Goal: Information Seeking & Learning: Learn about a topic

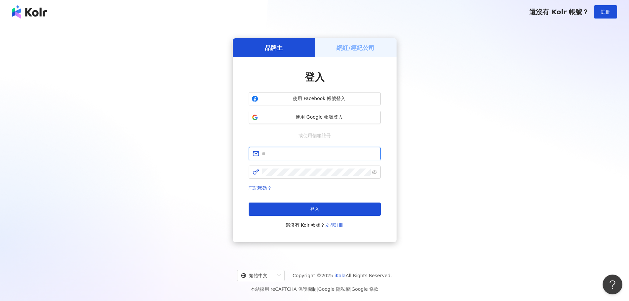
type input "**********"
drag, startPoint x: 0, startPoint y: 0, endPoint x: 282, endPoint y: 211, distance: 352.0
click at [282, 211] on button "登入" at bounding box center [315, 208] width 132 height 13
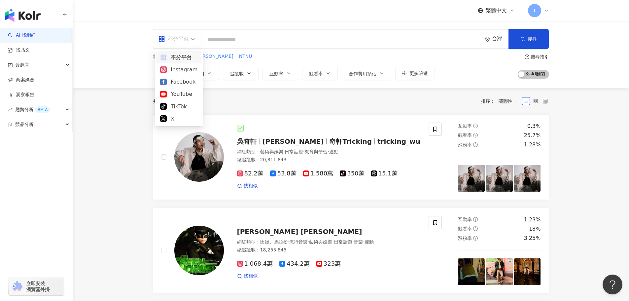
click at [183, 39] on div "不分平台" at bounding box center [173, 39] width 30 height 11
click at [182, 93] on div "YouTube" at bounding box center [178, 94] width 37 height 8
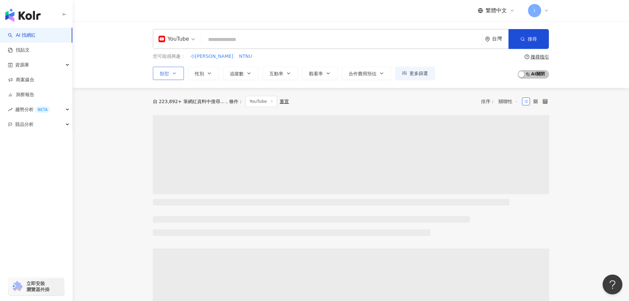
click at [164, 72] on span "類型" at bounding box center [164, 73] width 9 height 5
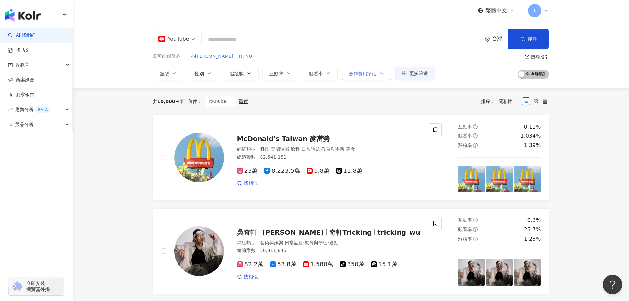
click at [365, 72] on span "合作費用預估" at bounding box center [363, 73] width 28 height 5
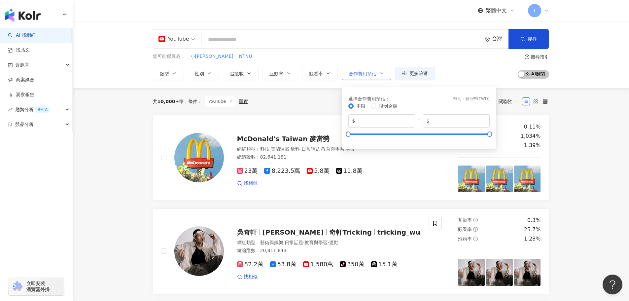
click at [365, 72] on span "合作費用預估" at bounding box center [363, 73] width 28 height 5
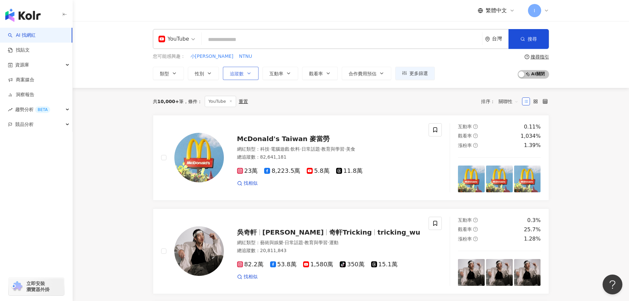
click at [237, 73] on span "追蹤數" at bounding box center [237, 73] width 14 height 5
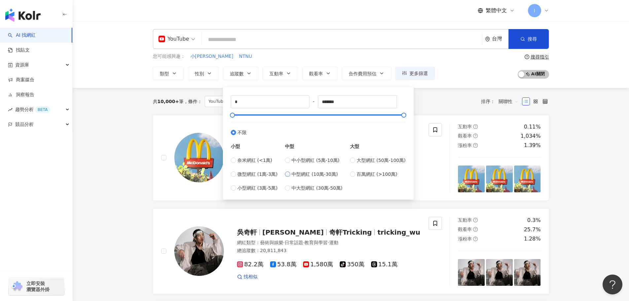
type input "******"
type input "*****"
drag, startPoint x: 348, startPoint y: 101, endPoint x: 320, endPoint y: 101, distance: 27.7
click at [320, 101] on input "*****" at bounding box center [357, 101] width 78 height 13
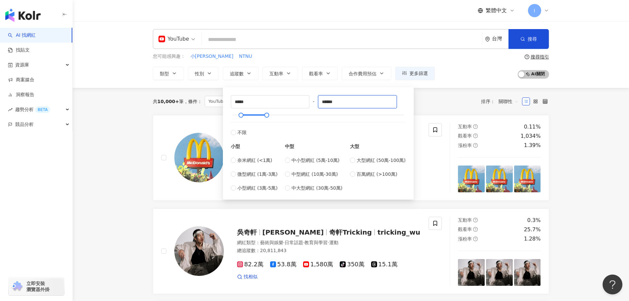
type input "******"
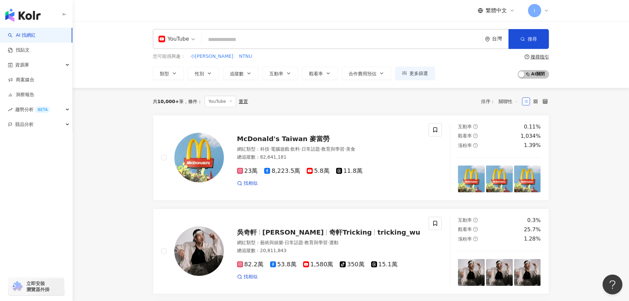
click at [479, 71] on div "您可能感興趣： 小戴戴資穎 NTNU 類型 性別 追蹤數 互動率 觀看率 合作費用預估 更多篩選 選擇合作費用預估 ： 幣別 ： 新台幣 ( TWD ) 不限…" at bounding box center [351, 66] width 396 height 27
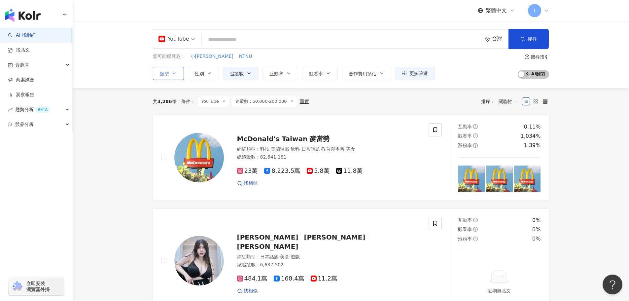
click at [169, 75] on button "類型" at bounding box center [168, 73] width 31 height 13
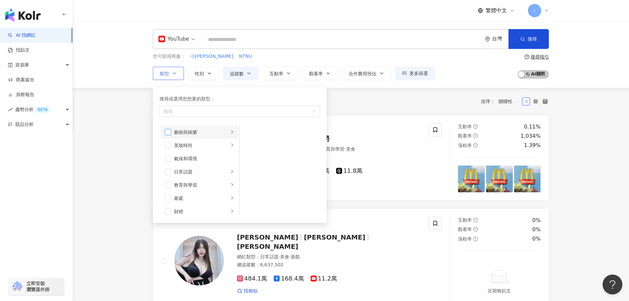
click at [171, 131] on span "button" at bounding box center [168, 132] width 7 height 7
click at [231, 131] on icon "right" at bounding box center [232, 131] width 2 height 3
click at [249, 131] on span "button" at bounding box center [248, 132] width 7 height 7
click at [166, 132] on span "button" at bounding box center [168, 132] width 7 height 7
click at [170, 133] on span "button" at bounding box center [168, 132] width 7 height 7
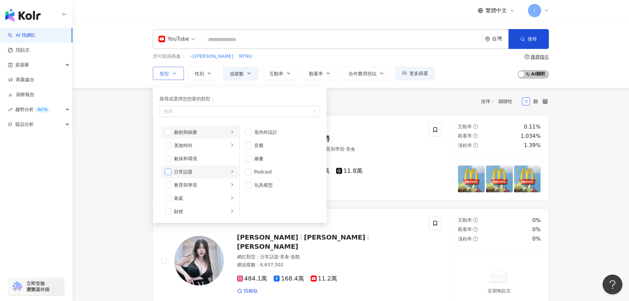
click at [168, 170] on span "button" at bounding box center [168, 171] width 7 height 7
click at [230, 170] on icon "right" at bounding box center [232, 171] width 4 height 4
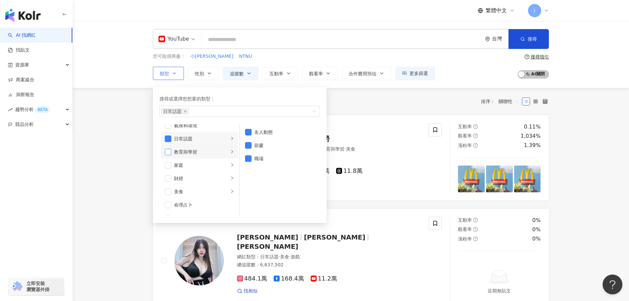
click at [169, 150] on span "button" at bounding box center [168, 152] width 7 height 7
click at [187, 152] on div "教育與學習" at bounding box center [201, 151] width 55 height 7
click at [165, 150] on span "button" at bounding box center [168, 152] width 7 height 7
click at [169, 165] on span "button" at bounding box center [168, 165] width 7 height 7
click at [181, 165] on div "家庭" at bounding box center [201, 164] width 55 height 7
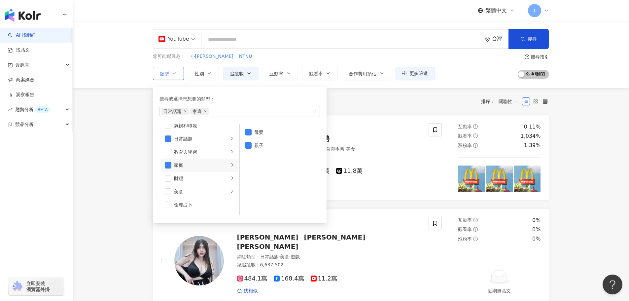
click at [175, 166] on div "家庭" at bounding box center [201, 164] width 55 height 7
click at [168, 164] on span "button" at bounding box center [168, 165] width 7 height 7
click at [170, 179] on span "button" at bounding box center [168, 178] width 7 height 7
click at [220, 179] on div "財經" at bounding box center [201, 178] width 55 height 7
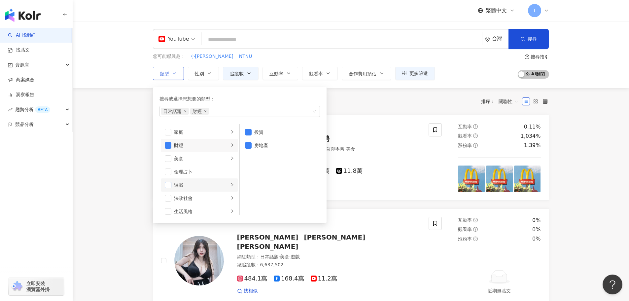
click at [168, 182] on span "button" at bounding box center [168, 185] width 7 height 7
click at [218, 183] on div "遊戲" at bounding box center [201, 184] width 55 height 7
click at [176, 176] on div "生活風格" at bounding box center [201, 178] width 55 height 7
click at [166, 176] on span "button" at bounding box center [168, 178] width 7 height 7
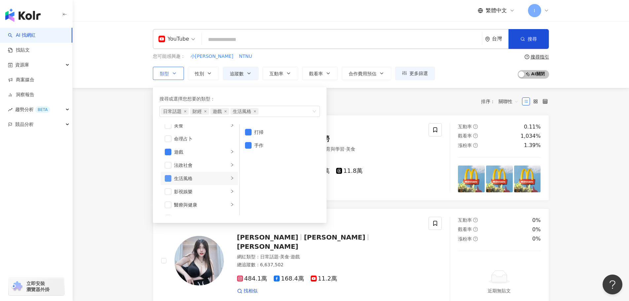
click at [166, 176] on span "button" at bounding box center [168, 178] width 7 height 7
click at [167, 191] on span "button" at bounding box center [168, 191] width 7 height 7
click at [183, 191] on div "影視娛樂" at bounding box center [201, 191] width 55 height 7
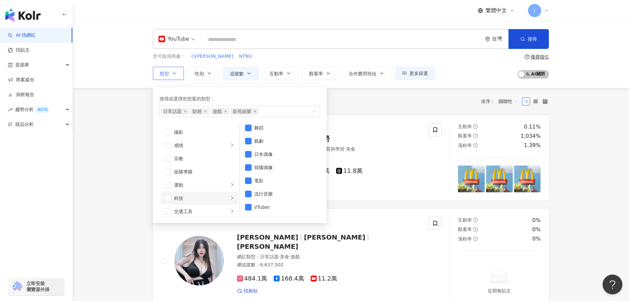
scroll to position [229, 0]
click at [169, 153] on span "button" at bounding box center [168, 154] width 7 height 7
click at [191, 153] on div "運動" at bounding box center [201, 153] width 55 height 7
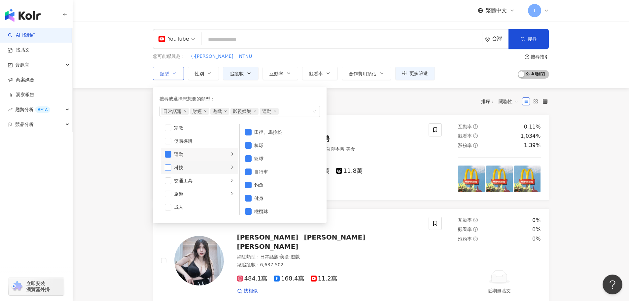
click at [167, 165] on span "button" at bounding box center [168, 167] width 7 height 7
click at [191, 167] on div "科技" at bounding box center [201, 167] width 55 height 7
click at [169, 168] on span "button" at bounding box center [168, 167] width 7 height 7
click at [179, 181] on div "交通工具" at bounding box center [201, 180] width 55 height 7
click at [167, 194] on span "button" at bounding box center [168, 193] width 7 height 7
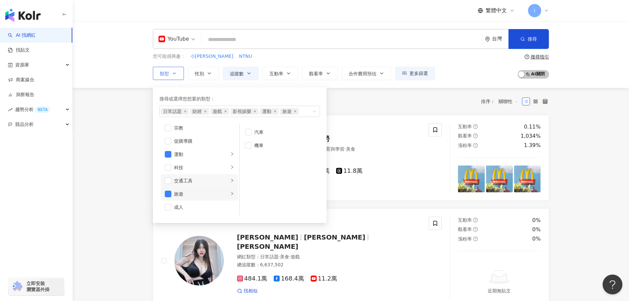
click at [181, 194] on div "旅遊" at bounding box center [201, 193] width 55 height 7
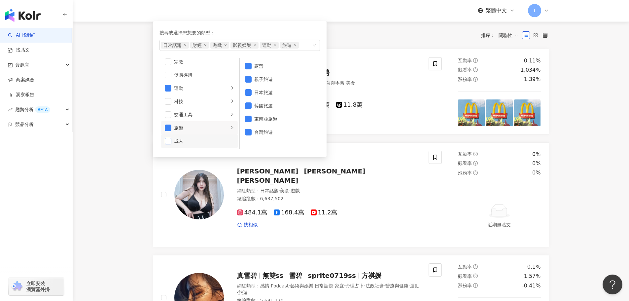
click at [166, 139] on span "button" at bounding box center [168, 141] width 7 height 7
click at [180, 145] on div "成人" at bounding box center [204, 145] width 60 height 7
click at [178, 140] on div "成人" at bounding box center [204, 140] width 60 height 7
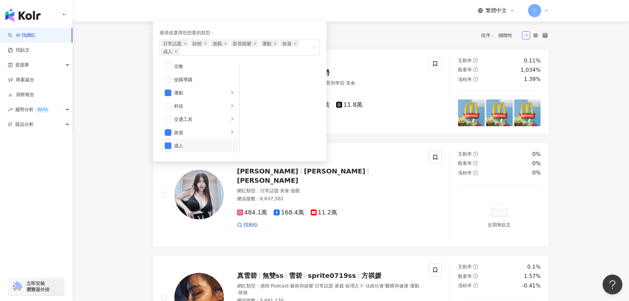
click at [368, 31] on div "共 3,286 筆 條件 ： YouTube 追蹤數：50,000-200,000 重置 排序： 關聯性" at bounding box center [351, 35] width 396 height 11
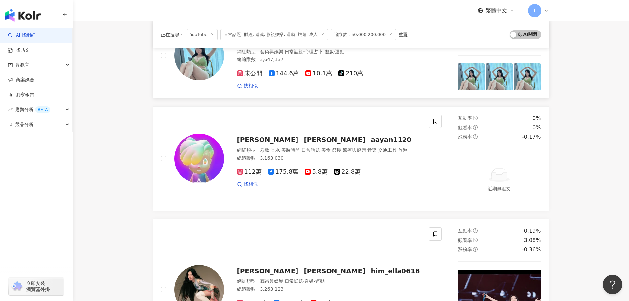
scroll to position [1181, 0]
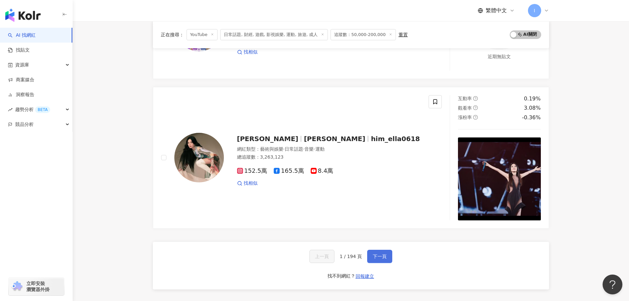
click at [382, 253] on span "下一頁" at bounding box center [380, 255] width 14 height 5
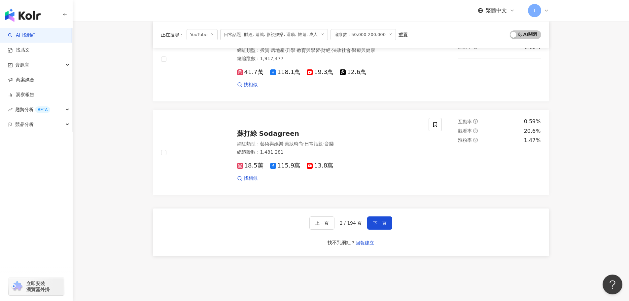
scroll to position [1147, 0]
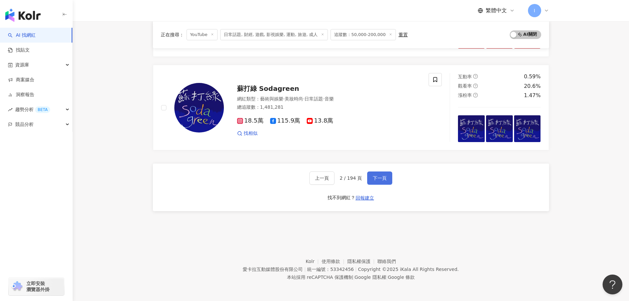
click at [379, 179] on span "下一頁" at bounding box center [380, 177] width 14 height 5
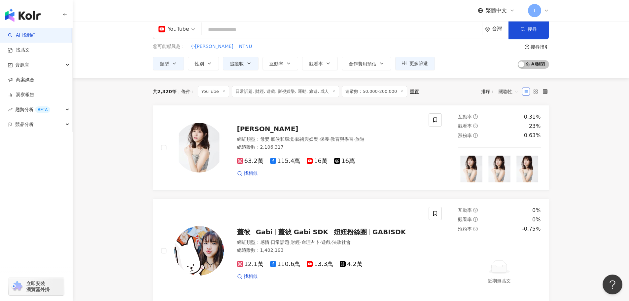
scroll to position [0, 0]
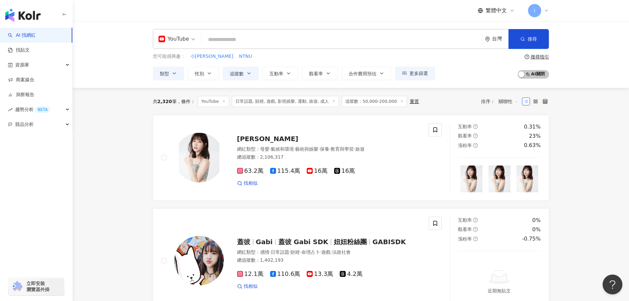
click at [164, 66] on div "您可能感興趣： 小戴戴資穎 NTNU 類型 性別 追蹤數 互動率 觀看率 合作費用預估 更多篩選 選擇合作費用預估 ： 幣別 ： 新台幣 ( TWD ) 不限…" at bounding box center [294, 66] width 282 height 27
click at [166, 71] on span "類型" at bounding box center [164, 73] width 9 height 5
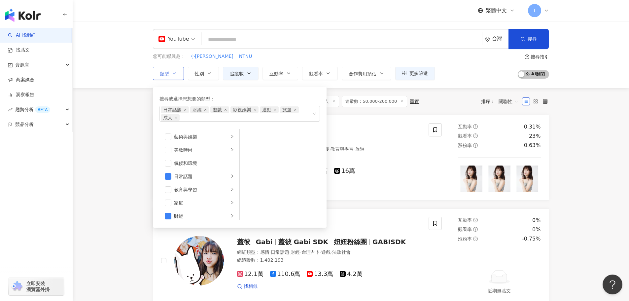
click at [166, 71] on span "類型" at bounding box center [164, 73] width 9 height 5
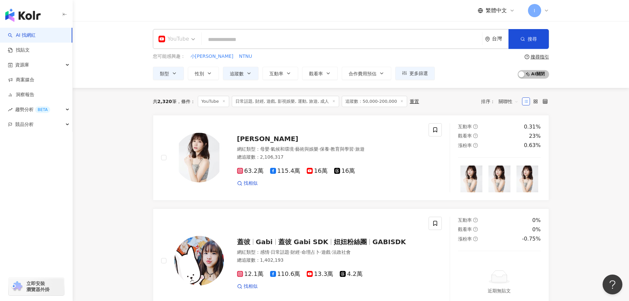
click at [191, 37] on span "YouTube" at bounding box center [176, 39] width 37 height 11
click at [181, 53] on div "不分平台" at bounding box center [178, 57] width 45 height 12
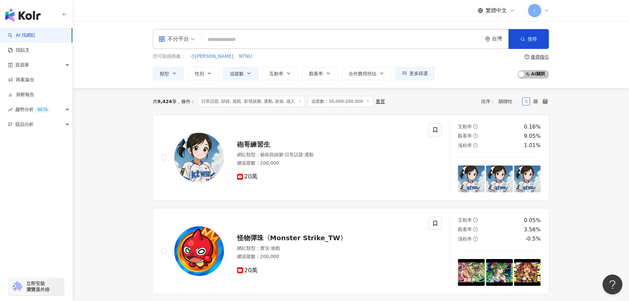
click at [331, 102] on span "追蹤數：50,000-200,000" at bounding box center [340, 101] width 65 height 11
drag, startPoint x: 372, startPoint y: 100, endPoint x: 335, endPoint y: 105, distance: 37.5
click at [336, 109] on div "共 9,424 筆 條件 ： 日常話題, 財經, 遊戲, 影視娛樂, 運動, 旅遊, 成人 追蹤數：50,000-200,000 重置 排序： 關聯性" at bounding box center [351, 101] width 396 height 27
click at [332, 100] on span "追蹤數：50,000-200,000" at bounding box center [340, 101] width 65 height 11
click at [366, 100] on icon at bounding box center [367, 100] width 3 height 3
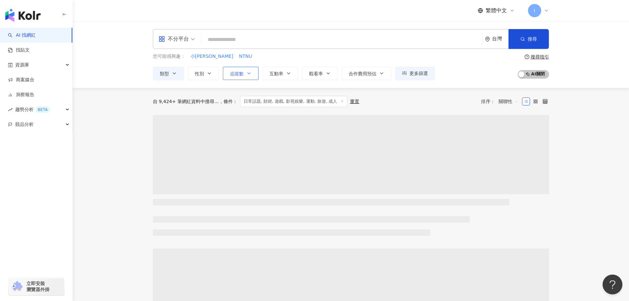
click at [243, 79] on button "追蹤數" at bounding box center [241, 73] width 36 height 13
type input "*"
type input "*******"
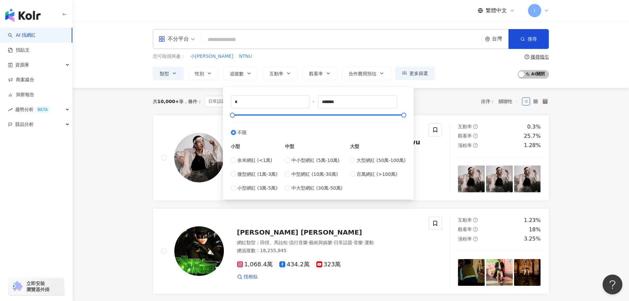
click at [258, 182] on div "奈米網紅 (<1萬) 微型網紅 (1萬-3萬) 小型網紅 (3萬-5萬)" at bounding box center [254, 173] width 47 height 35
click at [252, 191] on span "小型網紅 (3萬-5萬)" at bounding box center [257, 187] width 40 height 7
type input "*****"
click at [451, 97] on div "共 10,000+ 筆 條件 ： 日常話題, 財經, 遊戲, 影視娛樂, 運動, 旅遊, 成人 重置 排序： 關聯性" at bounding box center [351, 101] width 396 height 11
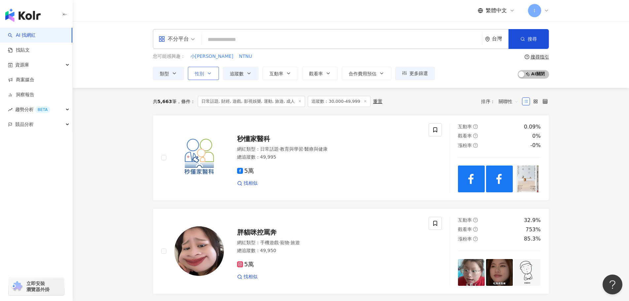
click at [204, 73] on span "性別" at bounding box center [199, 73] width 9 height 5
click at [207, 115] on span "女" at bounding box center [205, 112] width 10 height 7
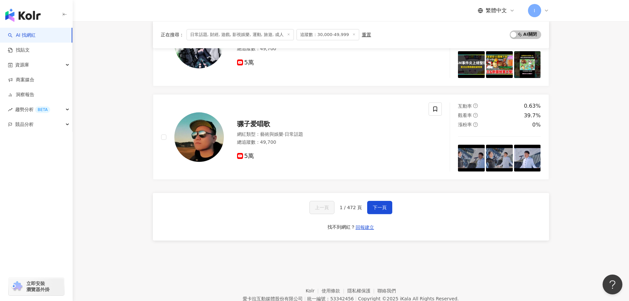
scroll to position [1056, 0]
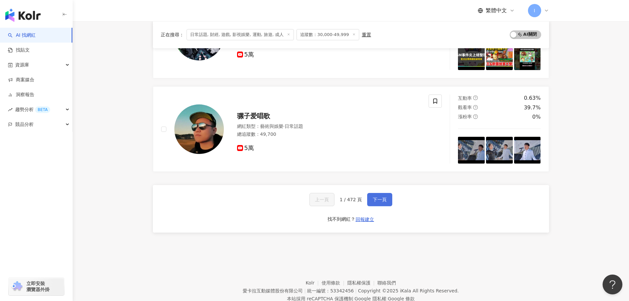
click at [389, 203] on button "下一頁" at bounding box center [379, 199] width 25 height 13
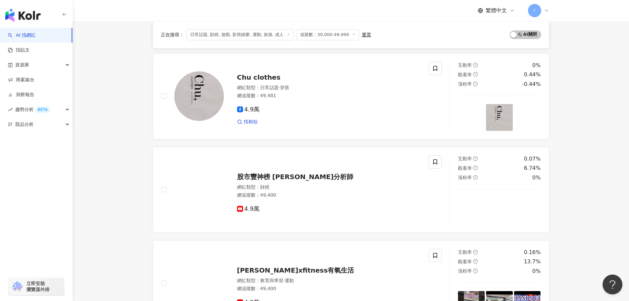
scroll to position [528, 0]
